Goal: Information Seeking & Learning: Learn about a topic

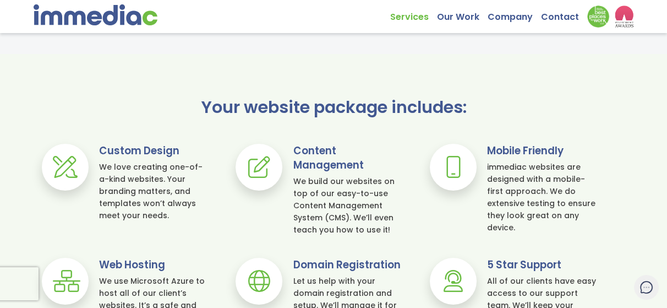
scroll to position [650, 0]
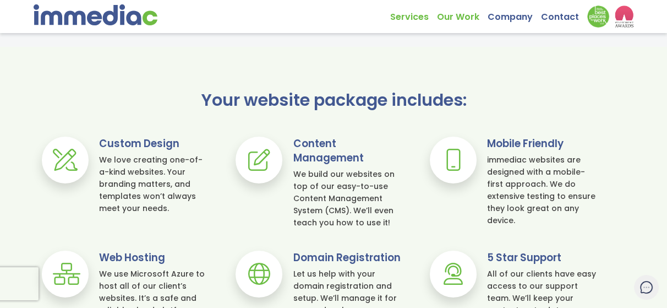
click at [458, 20] on link "Our Work" at bounding box center [462, 14] width 51 height 17
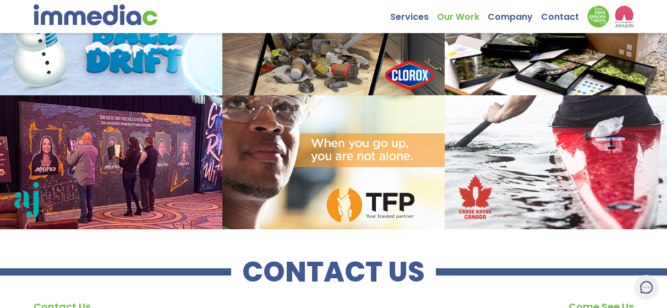
scroll to position [855, 0]
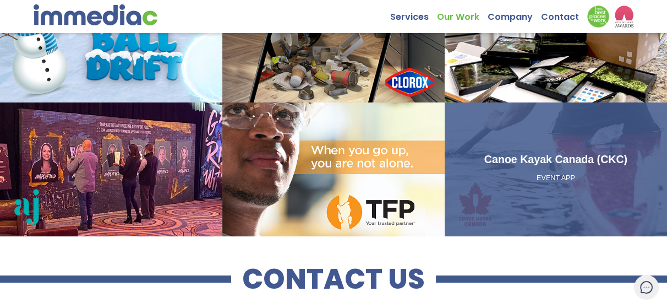
click at [549, 175] on p "EVENT APP" at bounding box center [556, 178] width 214 height 10
click at [538, 124] on div "Canoe Kayak Canada (CKC) EVENT APP" at bounding box center [556, 168] width 222 height 133
click at [564, 178] on p "EVENT APP" at bounding box center [556, 178] width 214 height 10
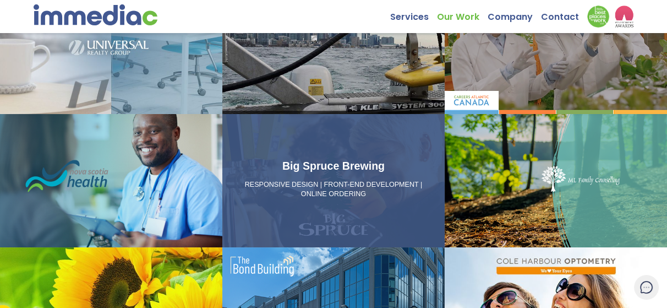
scroll to position [354, 0]
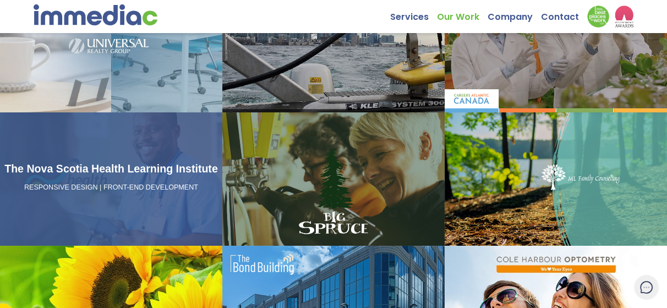
click at [159, 135] on div "The Nova Scotia Health Learning Institute RESPONSIVE DESIGN | FRONT-END DEVELOP…" at bounding box center [111, 178] width 222 height 133
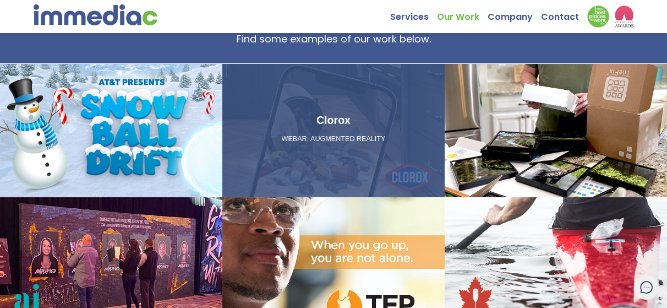
scroll to position [820, 0]
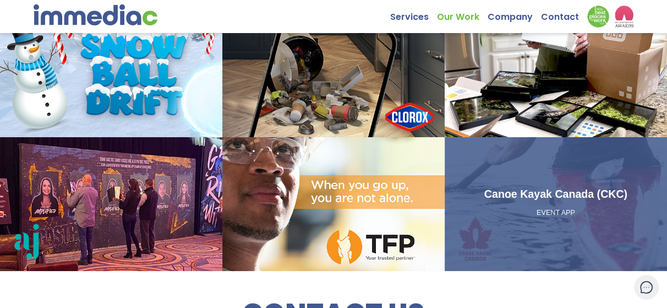
click at [512, 160] on div "Canoe Kayak Canada (CKC) EVENT APP" at bounding box center [556, 203] width 222 height 133
click at [522, 152] on div "Canoe Kayak Canada (CKC) EVENT APP" at bounding box center [556, 203] width 222 height 133
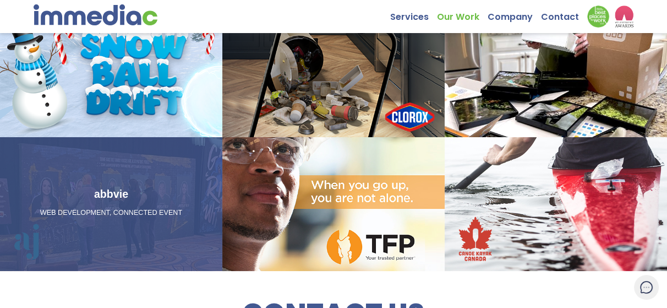
click at [141, 201] on h3 "abbvie" at bounding box center [111, 194] width 214 height 18
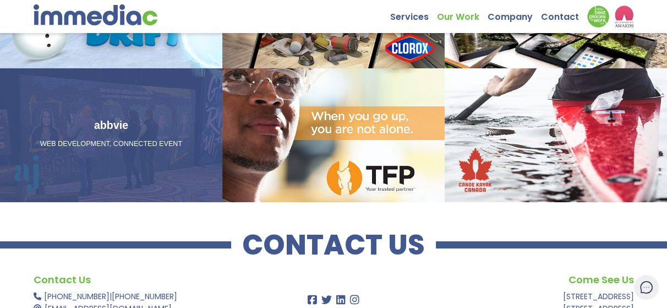
scroll to position [955, 0]
